Goal: Task Accomplishment & Management: Manage account settings

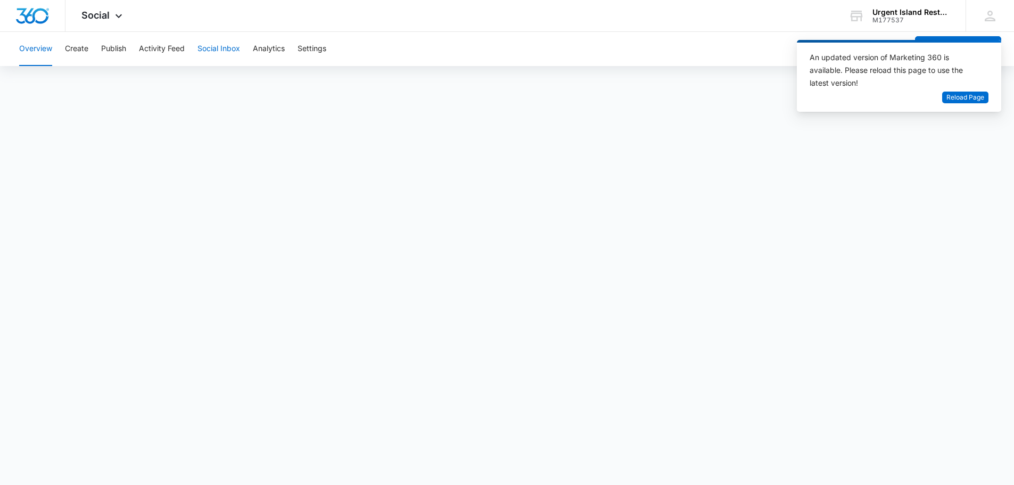
click at [217, 51] on button "Social Inbox" at bounding box center [219, 49] width 43 height 34
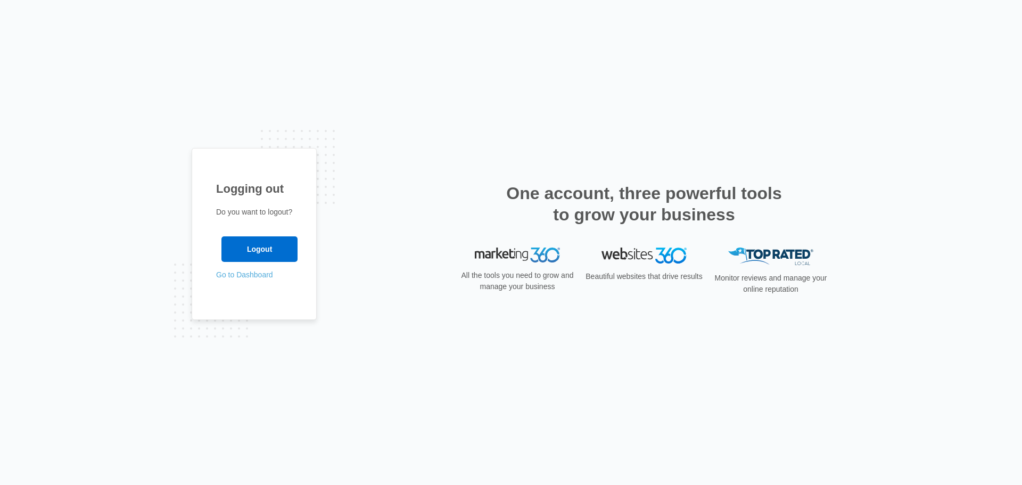
click at [248, 275] on link "Go to Dashboard" at bounding box center [244, 274] width 57 height 9
